Goal: Task Accomplishment & Management: Complete application form

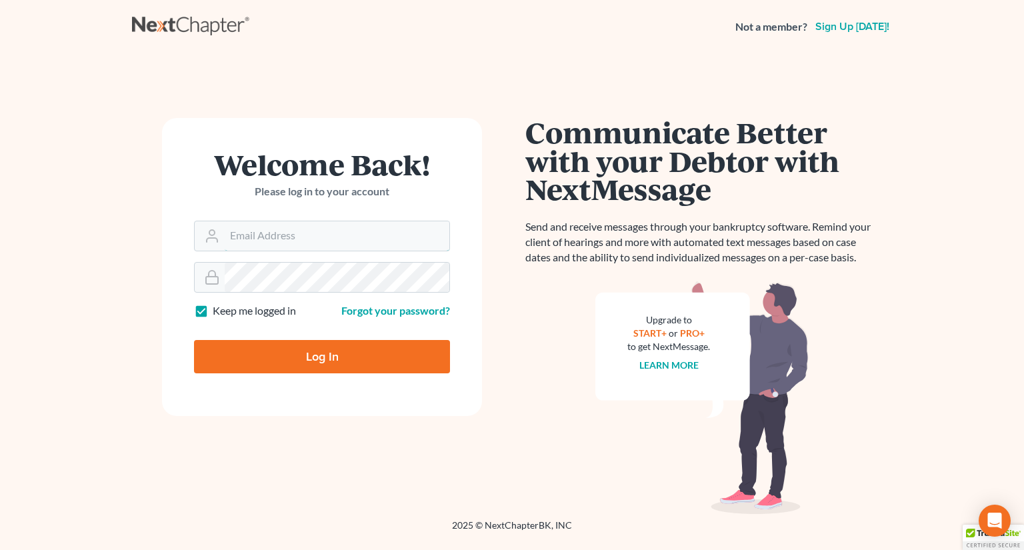
type input "[EMAIL_ADDRESS][PERSON_NAME][DOMAIN_NAME]"
click at [294, 352] on input "Log In" at bounding box center [322, 356] width 256 height 33
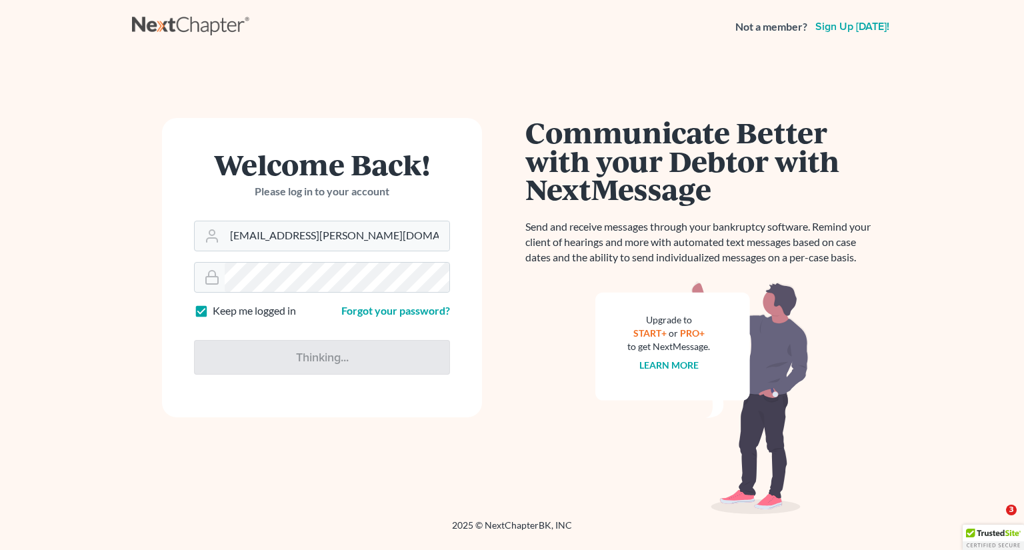
type input "Thinking..."
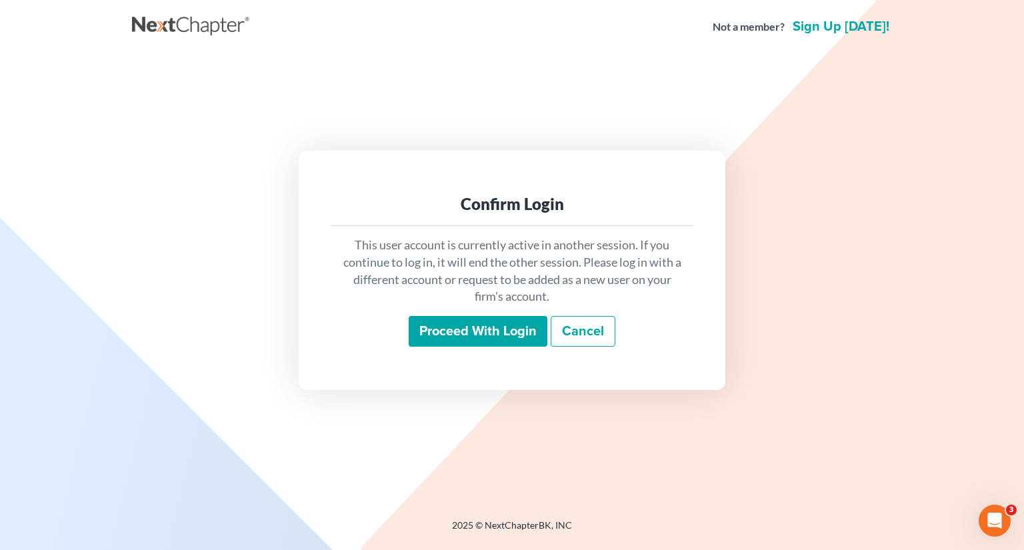
click at [464, 328] on input "Proceed with login" at bounding box center [478, 331] width 139 height 31
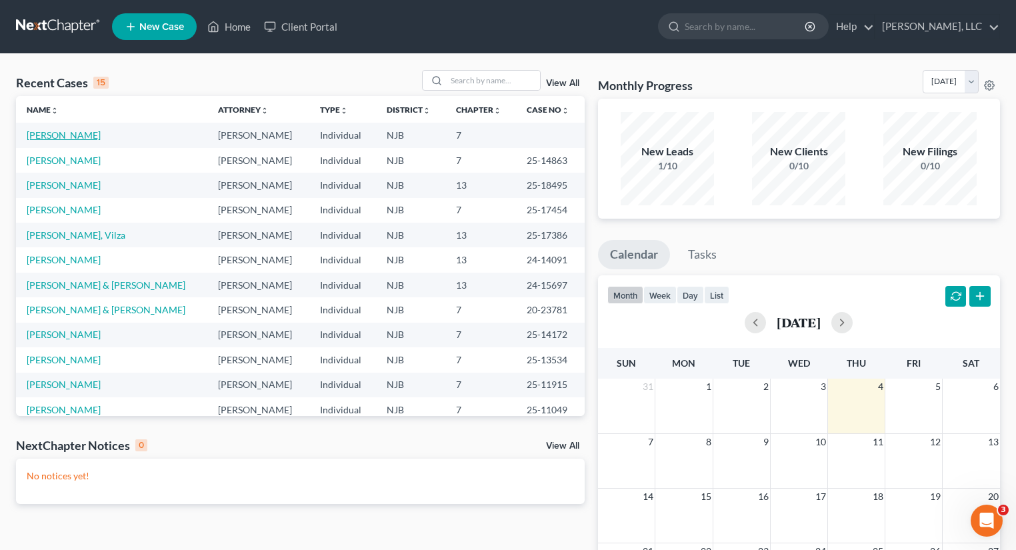
click at [85, 134] on link "[PERSON_NAME]" at bounding box center [64, 134] width 74 height 11
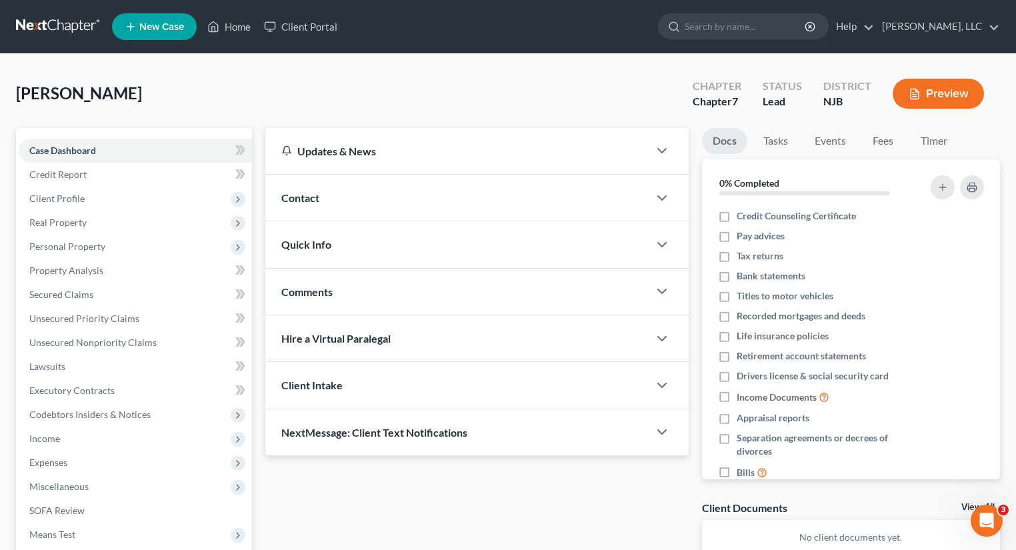
scroll to position [157, 0]
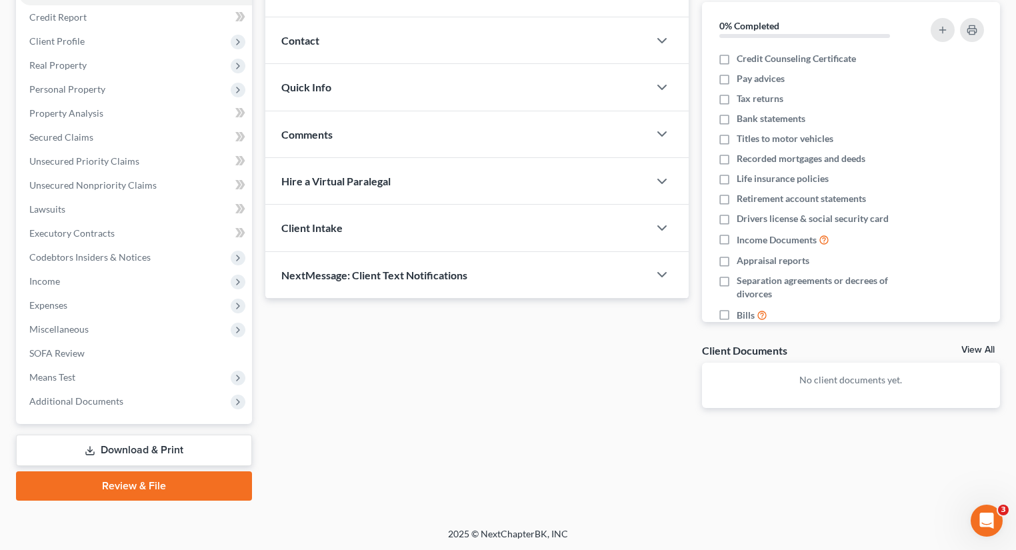
click at [153, 492] on link "Review & File" at bounding box center [134, 485] width 236 height 29
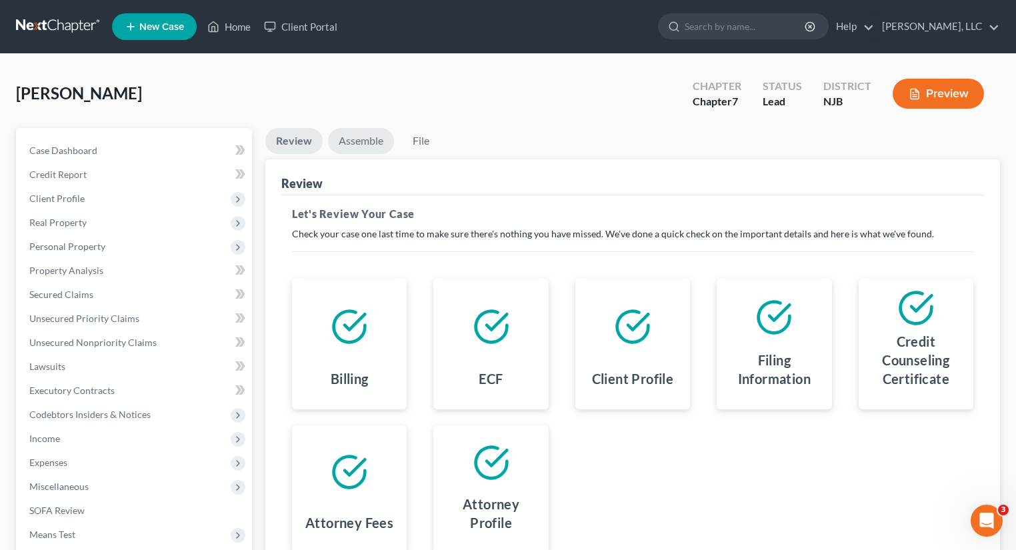
click at [364, 147] on link "Assemble" at bounding box center [361, 141] width 66 height 26
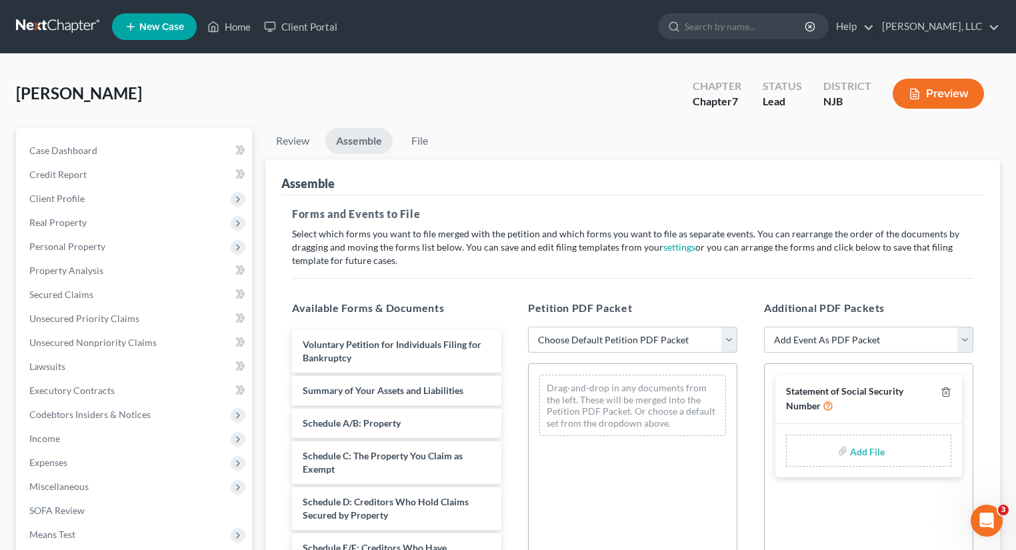
click at [736, 343] on select "Choose Default Petition PDF Packet Complete Bankruptcy Petition (all forms and …" at bounding box center [632, 340] width 209 height 27
select select "0"
click at [528, 327] on select "Choose Default Petition PDF Packet Complete Bankruptcy Petition (all forms and …" at bounding box center [632, 340] width 209 height 27
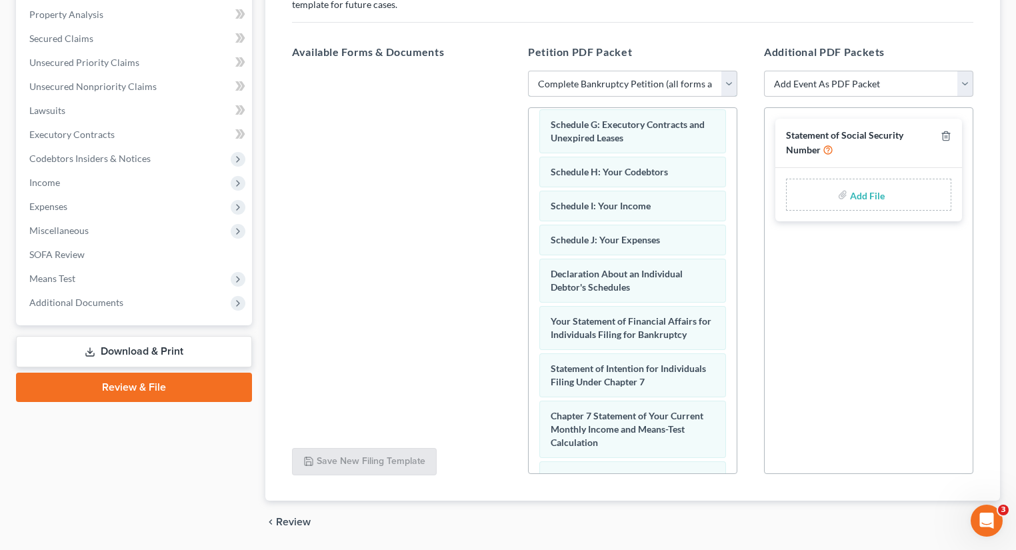
scroll to position [299, 0]
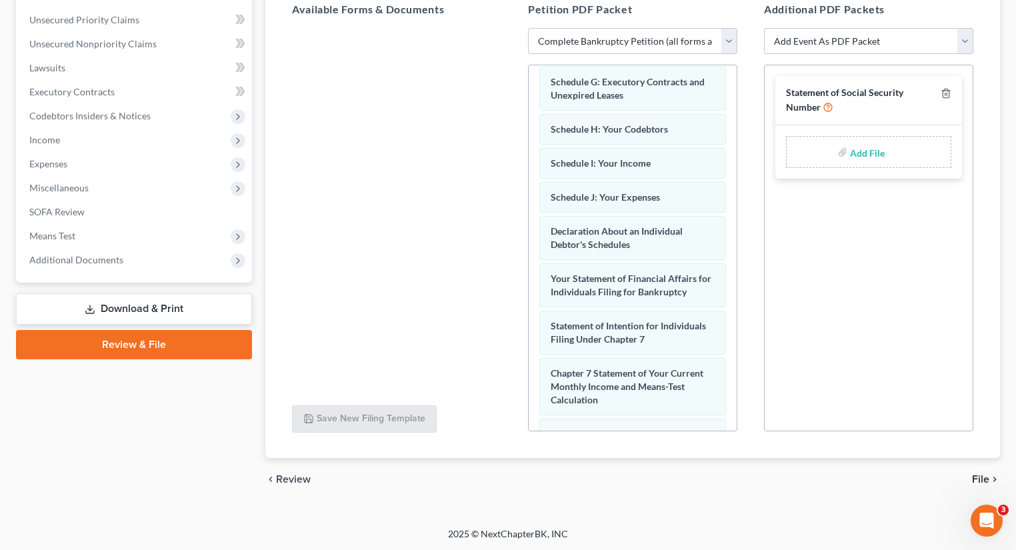
click at [974, 480] on span "File" at bounding box center [980, 479] width 17 height 11
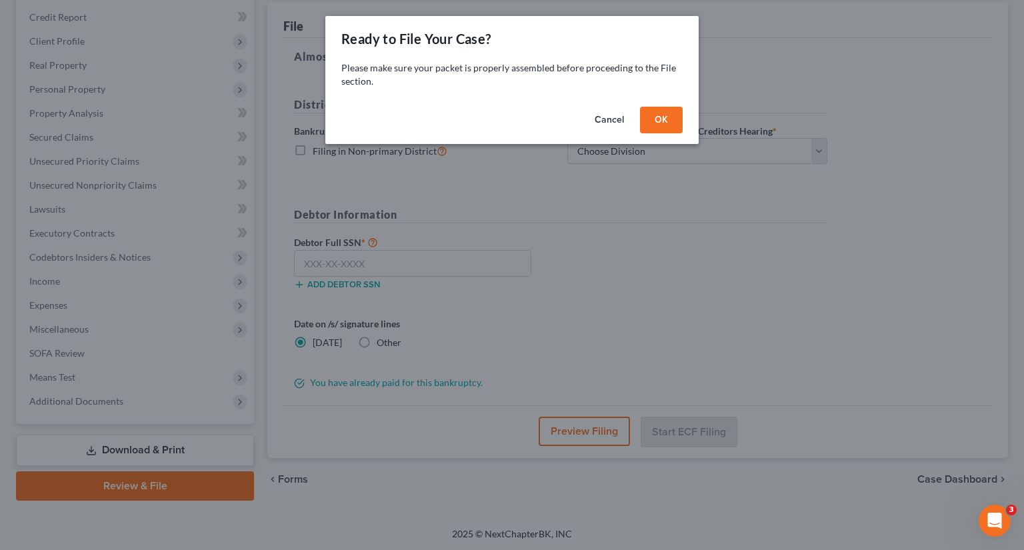
click at [653, 125] on button "OK" at bounding box center [661, 120] width 43 height 27
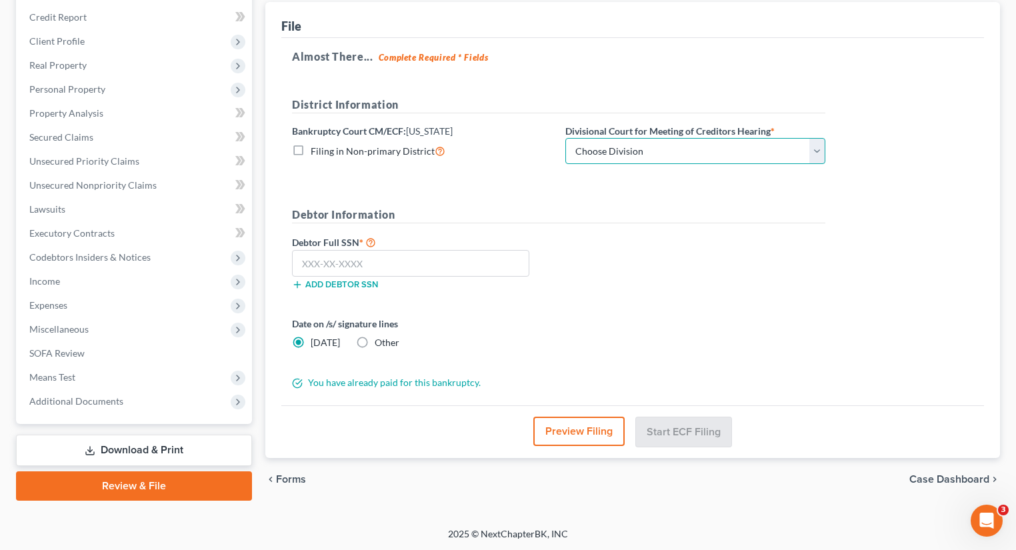
click at [814, 155] on select "Choose Division [GEOGRAPHIC_DATA] [GEOGRAPHIC_DATA]/[GEOGRAPHIC_DATA] [GEOGRAPH…" at bounding box center [695, 151] width 260 height 27
click at [565, 138] on select "Choose Division [GEOGRAPHIC_DATA] [GEOGRAPHIC_DATA]/[GEOGRAPHIC_DATA] [GEOGRAPH…" at bounding box center [695, 151] width 260 height 27
click at [816, 155] on select "Choose Division [GEOGRAPHIC_DATA] [GEOGRAPHIC_DATA]/[GEOGRAPHIC_DATA] [GEOGRAPH…" at bounding box center [695, 151] width 260 height 27
select select "0"
click at [565, 138] on select "Choose Division [GEOGRAPHIC_DATA] [GEOGRAPHIC_DATA]/[GEOGRAPHIC_DATA] [GEOGRAPH…" at bounding box center [695, 151] width 260 height 27
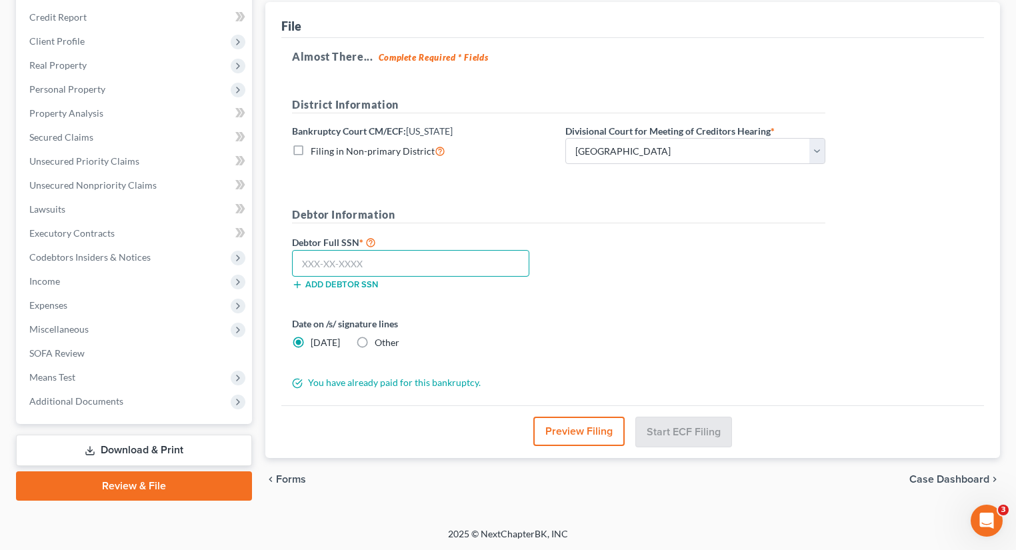
click at [379, 259] on input "text" at bounding box center [410, 263] width 237 height 27
click at [392, 267] on input "text" at bounding box center [410, 263] width 237 height 27
type input "105-74-0068"
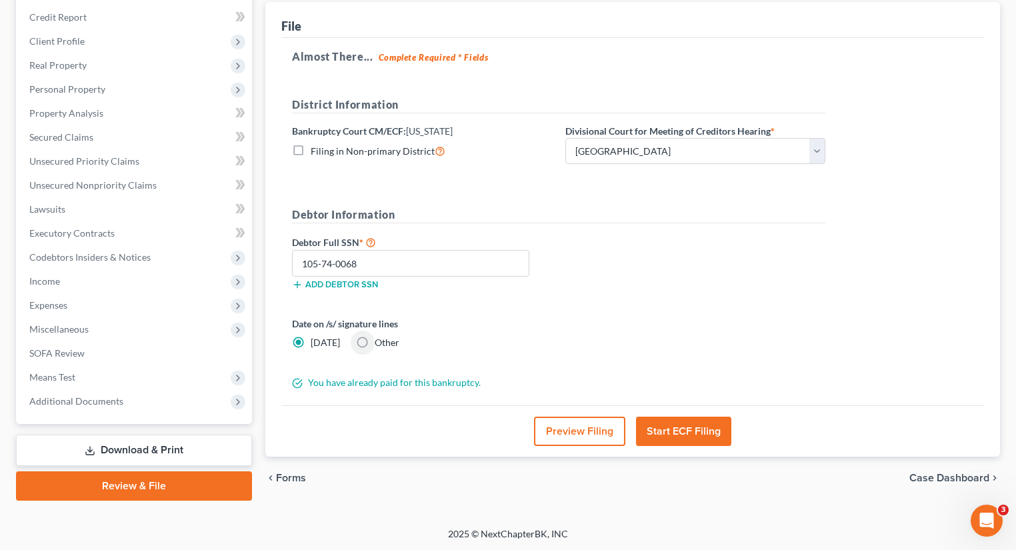
click at [704, 431] on button "Start ECF Filing" at bounding box center [683, 431] width 95 height 29
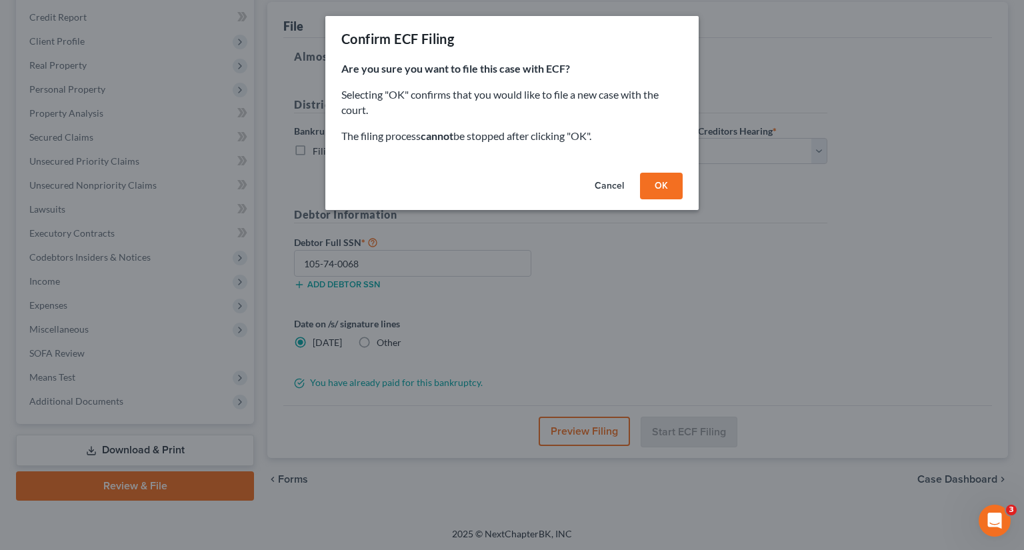
click at [659, 181] on button "OK" at bounding box center [661, 186] width 43 height 27
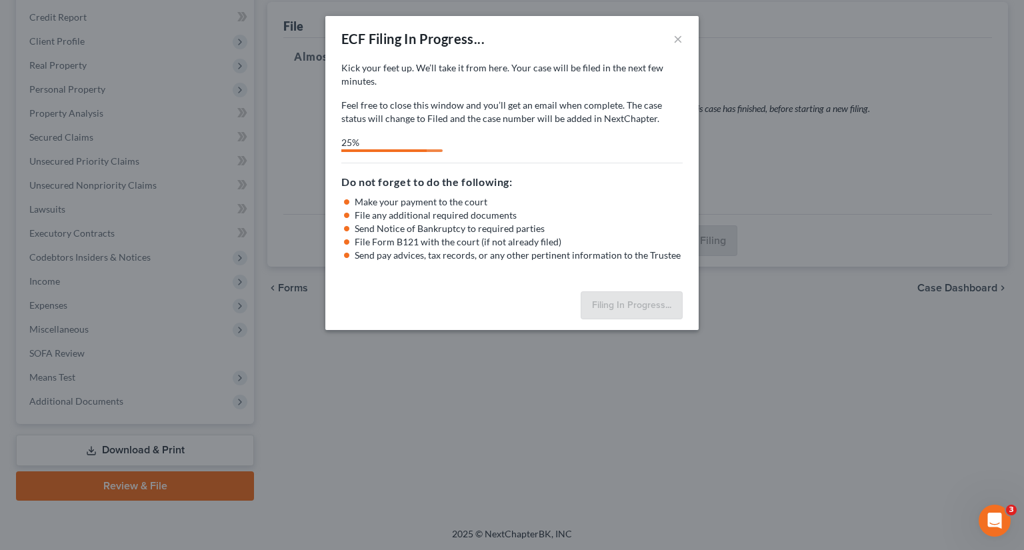
select select "1"
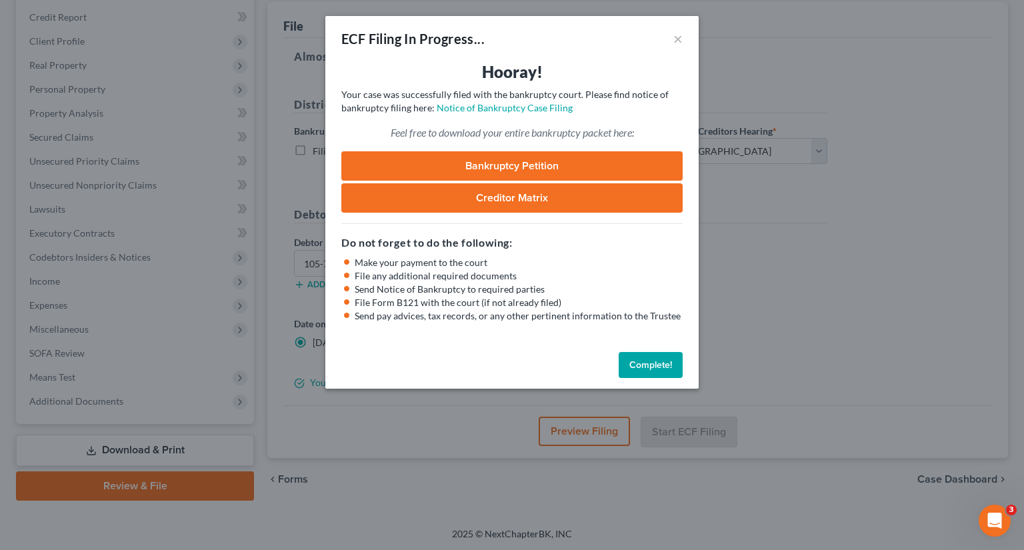
click at [650, 368] on button "Complete!" at bounding box center [650, 365] width 64 height 27
